Goal: Information Seeking & Learning: Learn about a topic

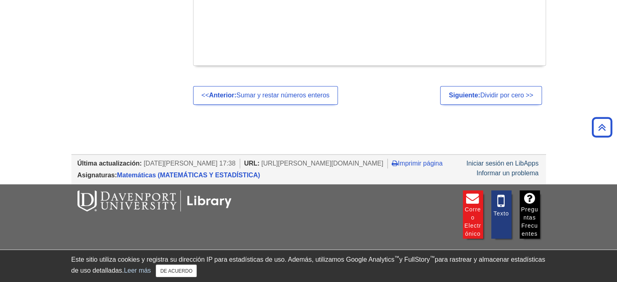
scroll to position [762, 0]
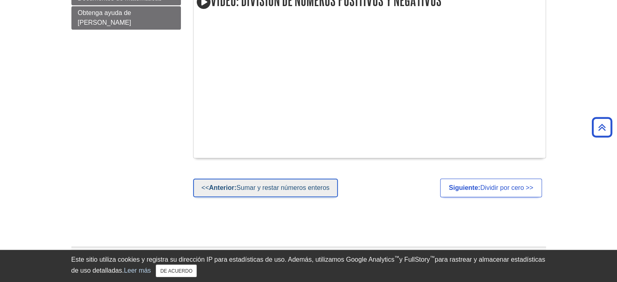
click at [273, 184] on font "Sumar y restar números enteros" at bounding box center [283, 187] width 93 height 7
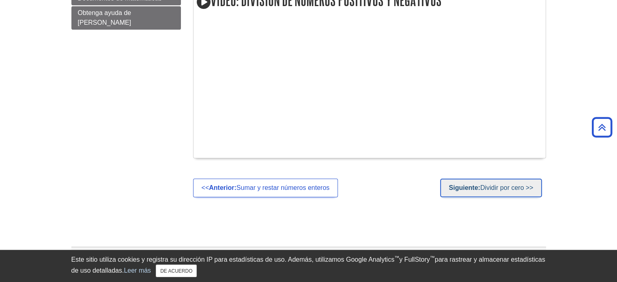
click at [507, 189] on font "Dividir por cero >>" at bounding box center [506, 187] width 53 height 7
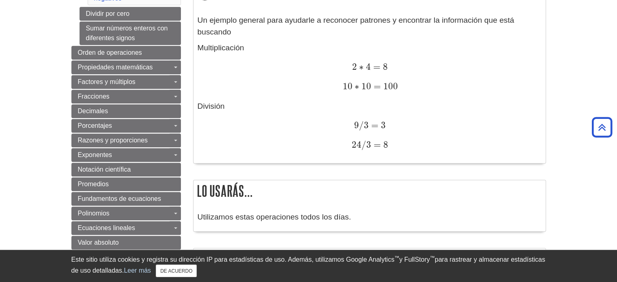
scroll to position [275, 0]
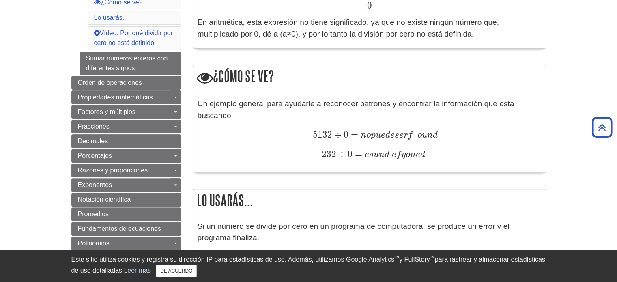
scroll to position [203, 0]
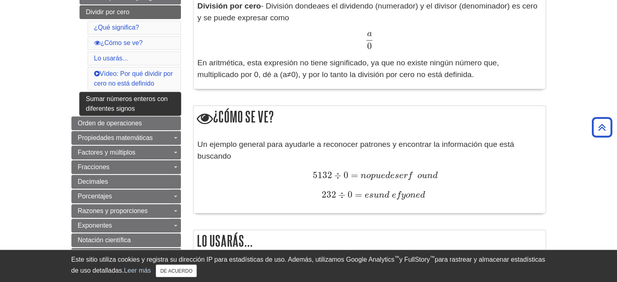
click at [118, 103] on link "Sumar números enteros con diferentes signos" at bounding box center [130, 104] width 101 height 24
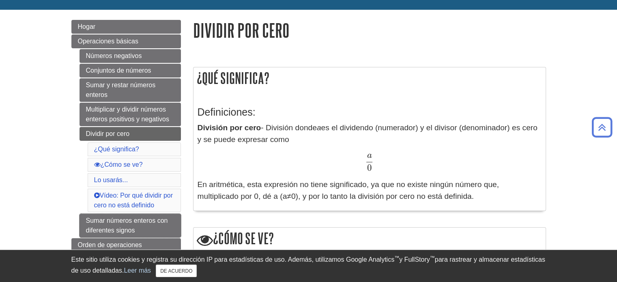
scroll to position [0, 0]
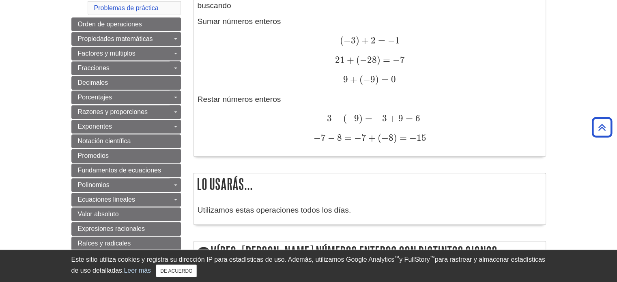
scroll to position [284, 0]
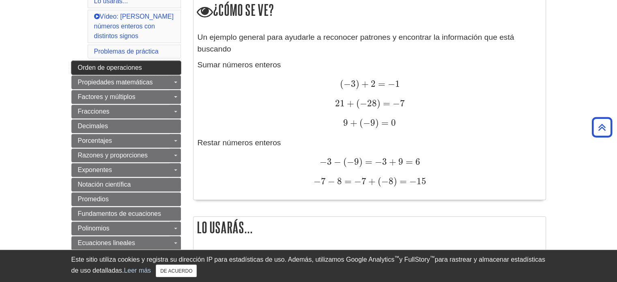
click at [94, 64] on font "Orden de operaciones" at bounding box center [110, 67] width 64 height 7
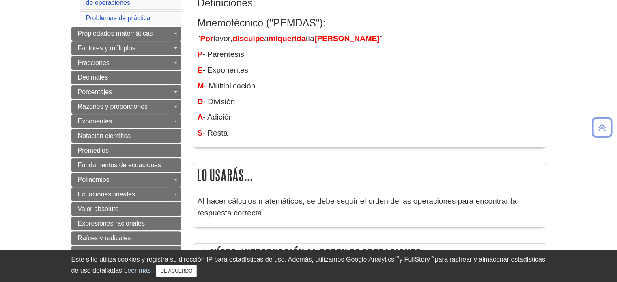
scroll to position [245, 0]
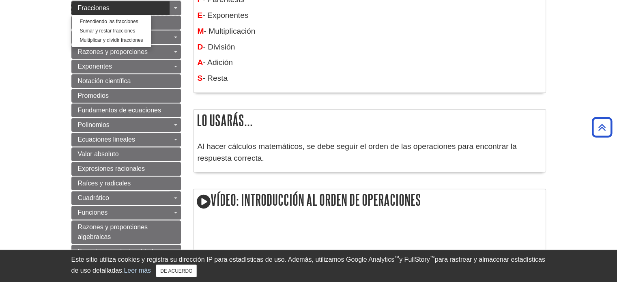
click at [97, 8] on font "Fracciones" at bounding box center [94, 7] width 32 height 7
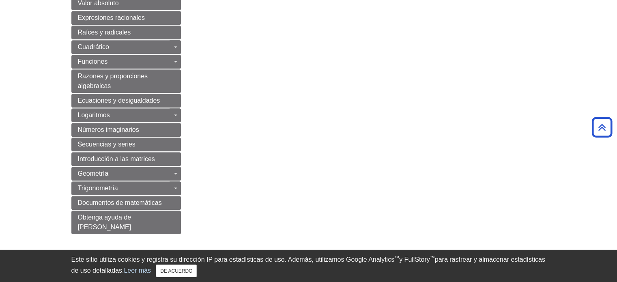
scroll to position [383, 0]
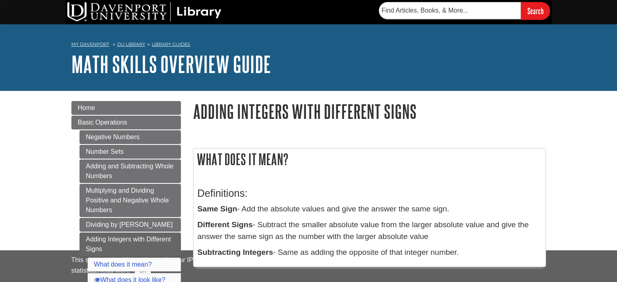
scroll to position [284, 0]
